Goal: Information Seeking & Learning: Learn about a topic

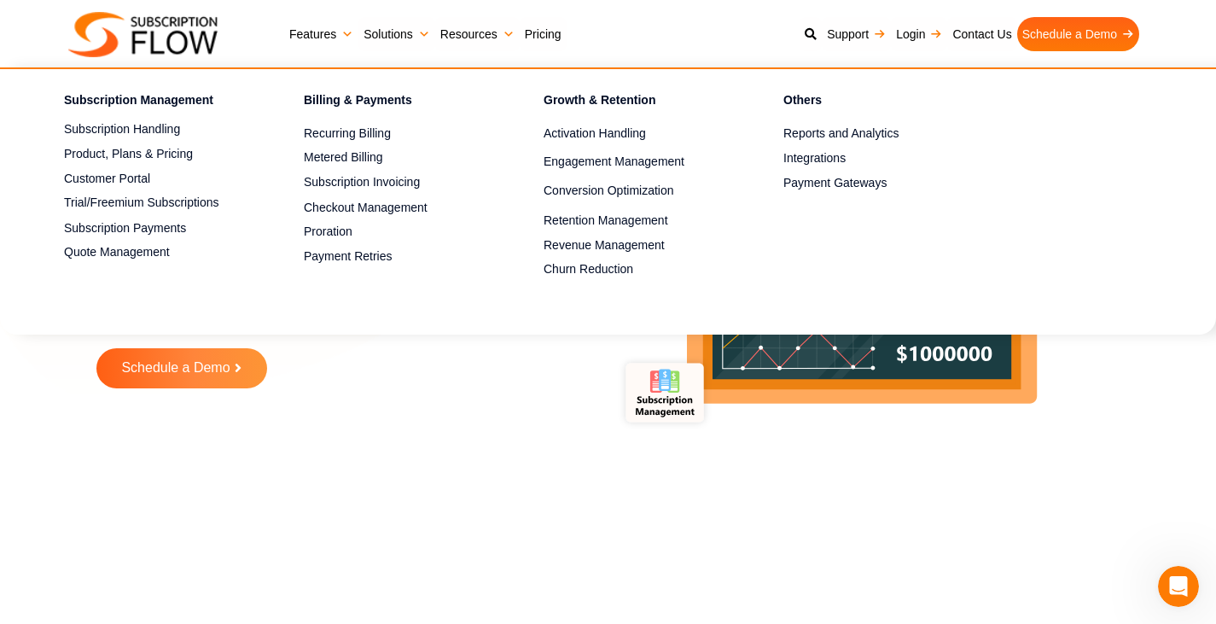
click at [316, 30] on link "Features" at bounding box center [321, 34] width 74 height 34
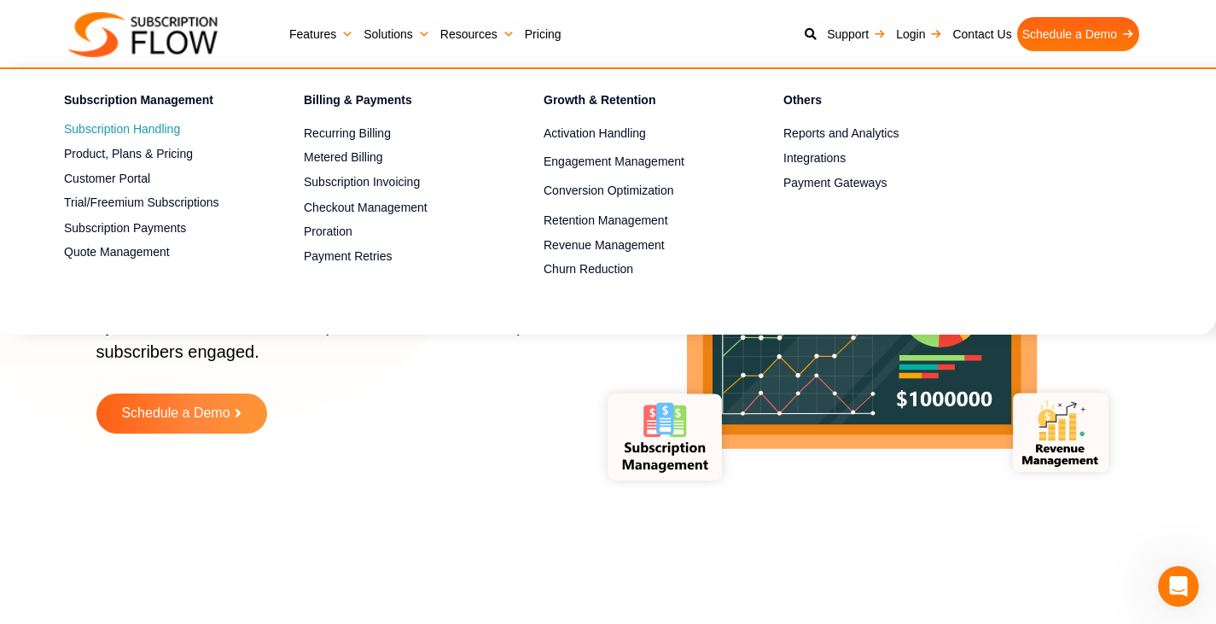
click at [153, 121] on link "Subscription Handling" at bounding box center [154, 129] width 180 height 20
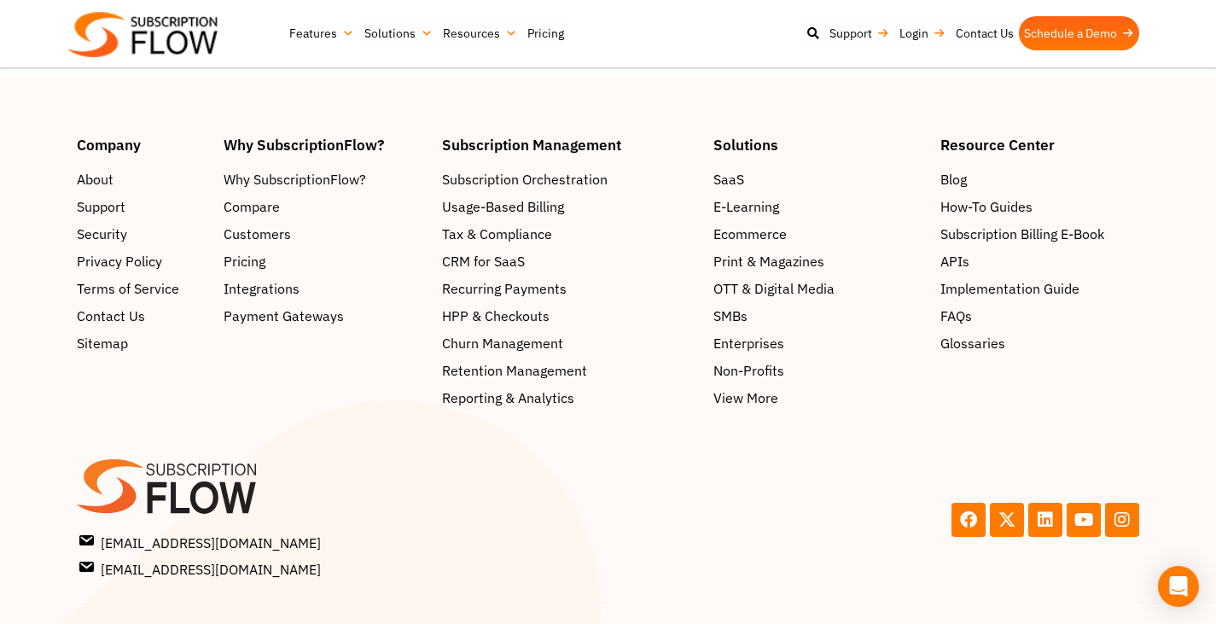
scroll to position [4492, 0]
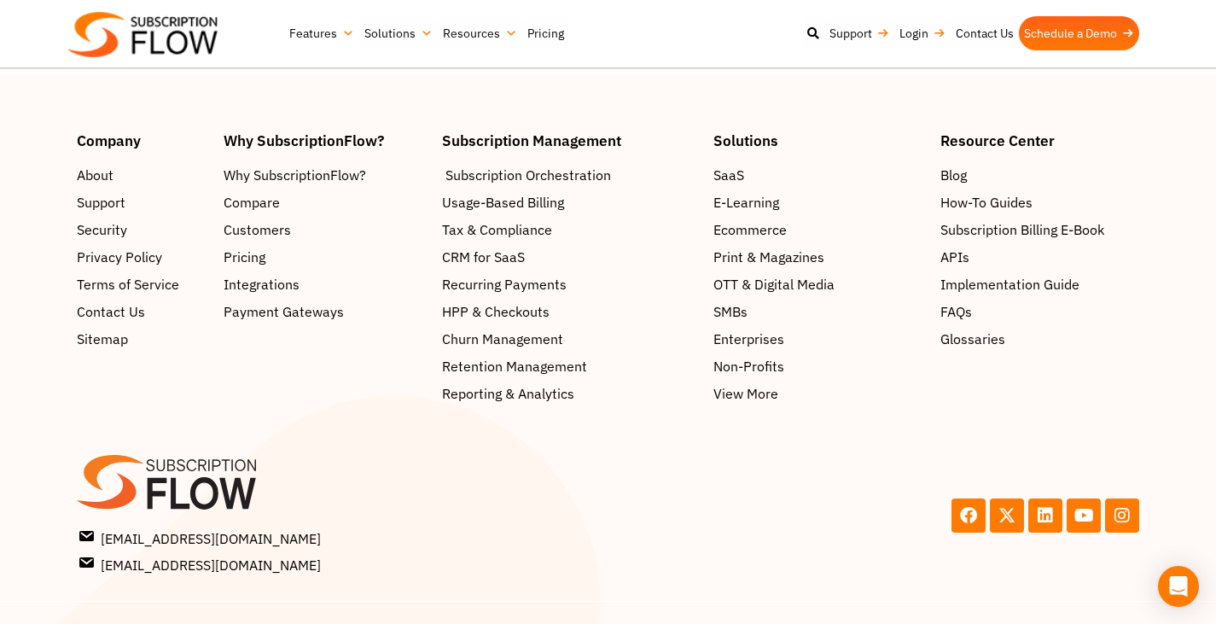
click at [506, 177] on span "Subscription Orchestration" at bounding box center [528, 175] width 166 height 20
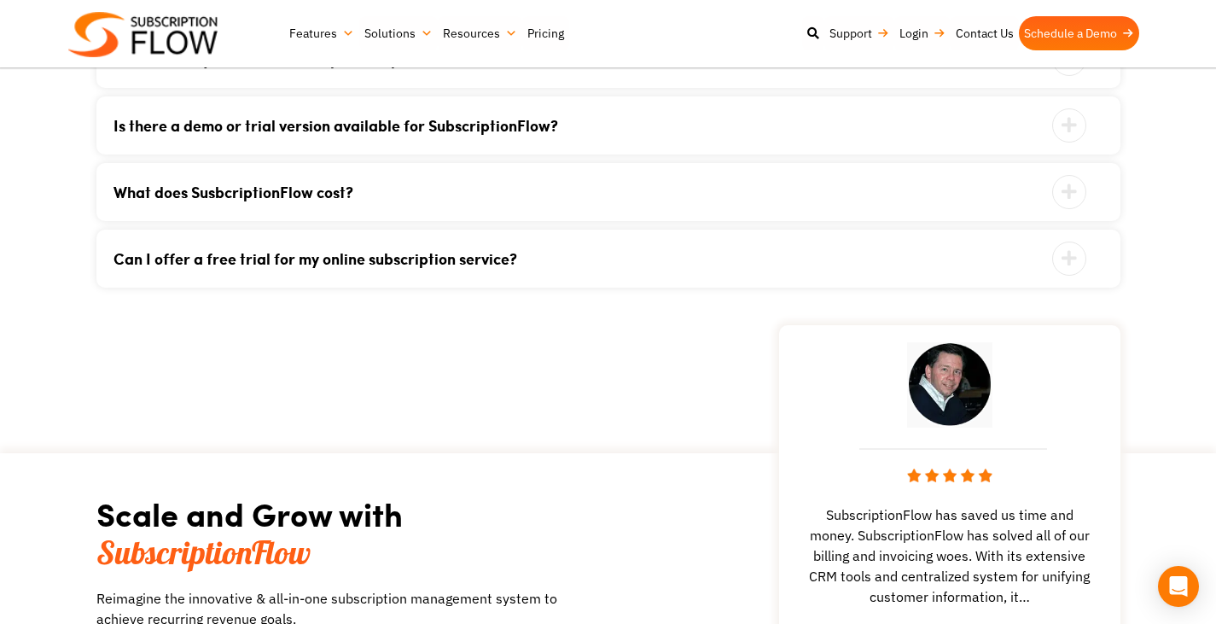
scroll to position [3835, 0]
click at [421, 221] on div "What is subscription management software? Subscription management software auto…" at bounding box center [608, 26] width 1024 height 522
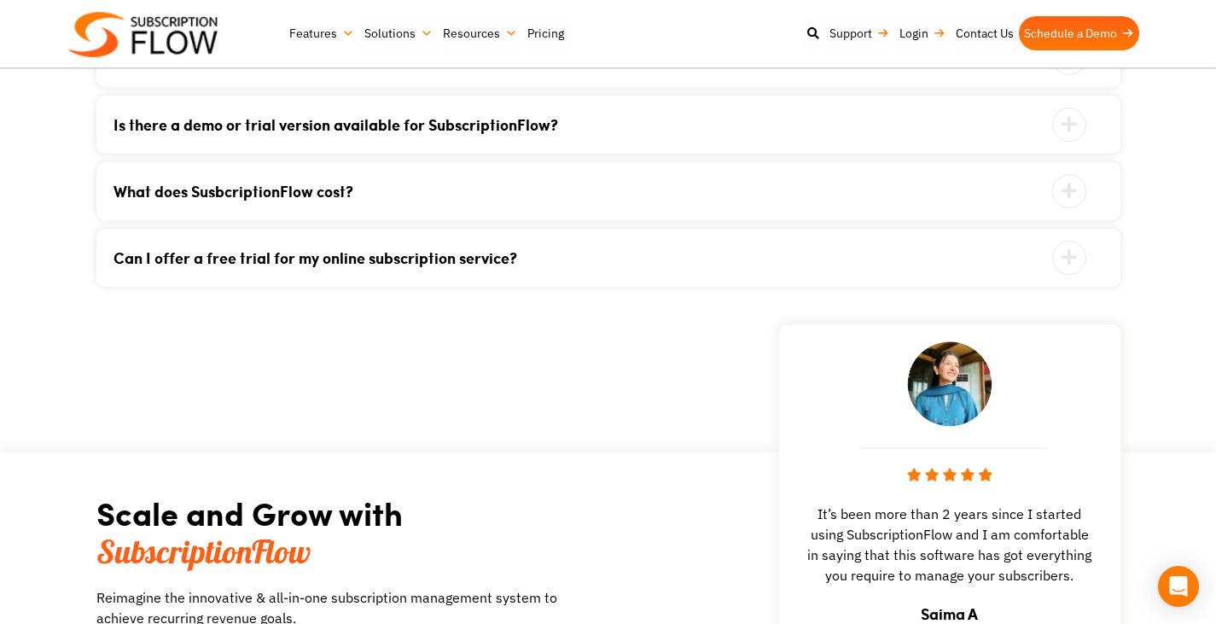
click at [422, 192] on link "What does SusbcriptionFlow cost?" at bounding box center [586, 190] width 947 height 15
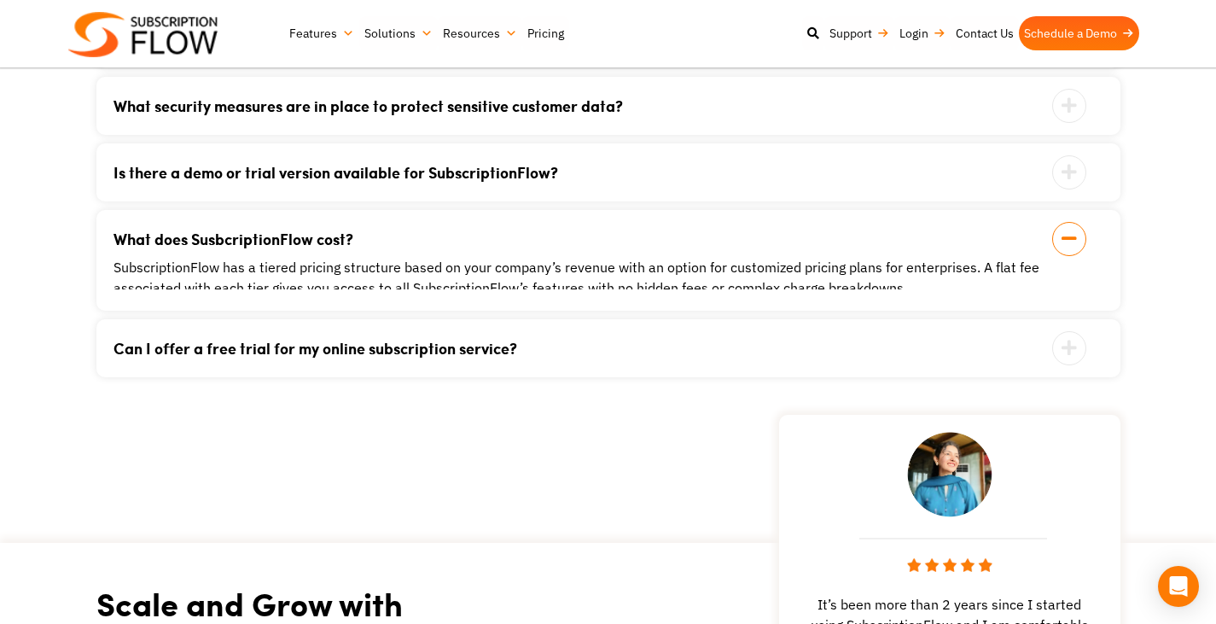
scroll to position [3702, 0]
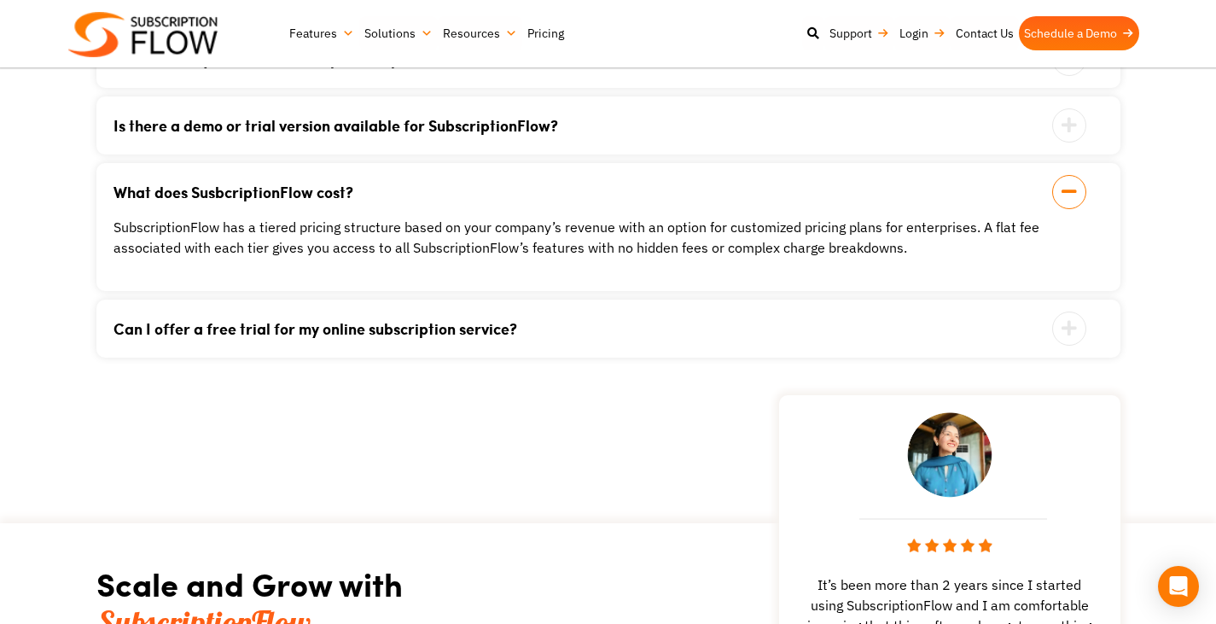
click at [540, 38] on link "Pricing" at bounding box center [545, 33] width 47 height 34
